Goal: Task Accomplishment & Management: Manage account settings

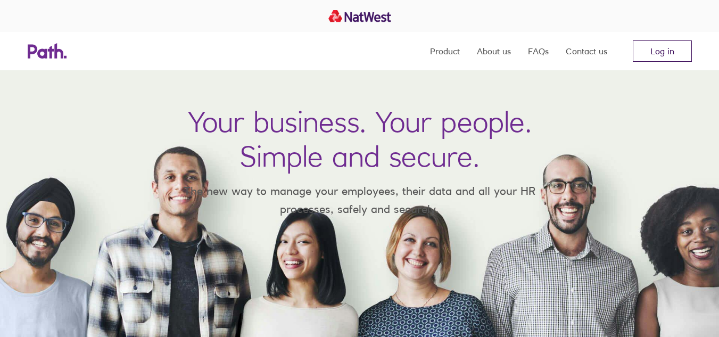
click at [653, 43] on nav "Product About us FAQs Contact us Log in" at bounding box center [561, 51] width 262 height 38
click at [653, 49] on link "Log in" at bounding box center [662, 50] width 59 height 21
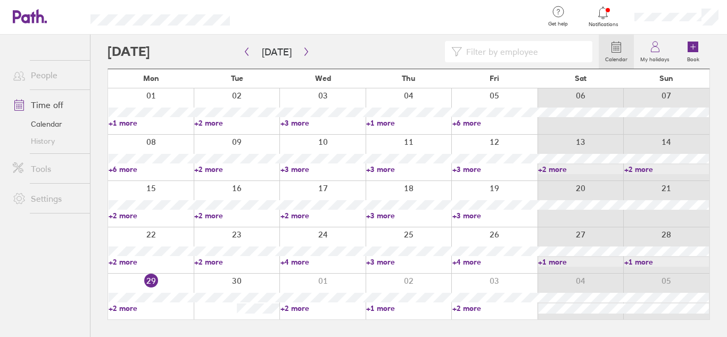
click at [165, 283] on div at bounding box center [151, 297] width 86 height 46
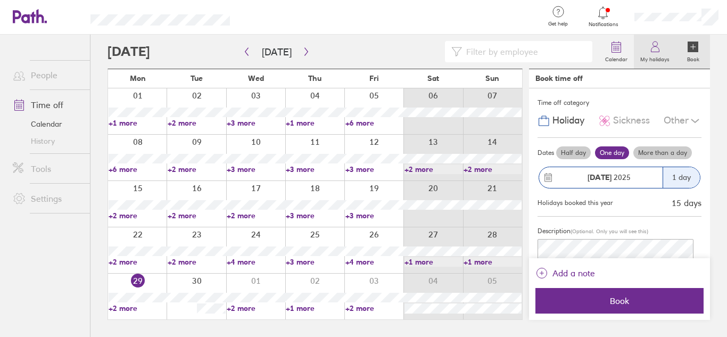
click at [662, 57] on label "My holidays" at bounding box center [655, 58] width 42 height 10
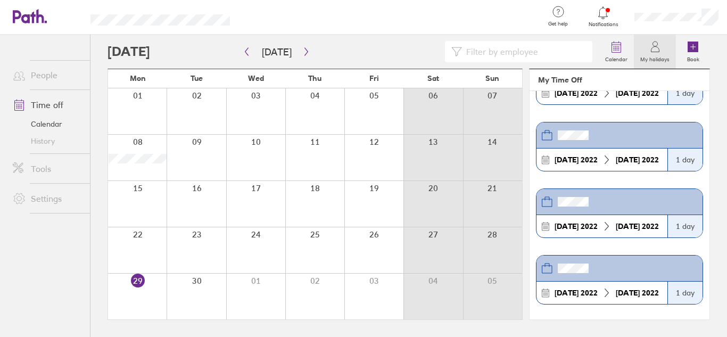
scroll to position [2738, 0]
